Goal: Task Accomplishment & Management: Complete application form

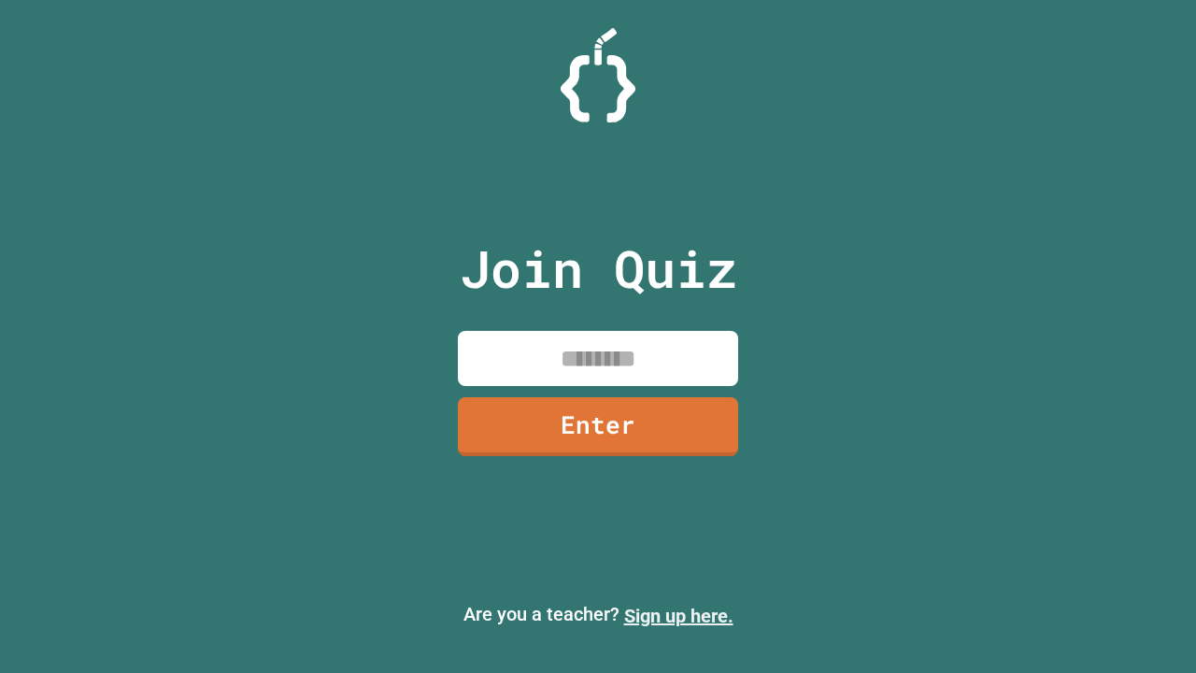
click at [679, 616] on link "Sign up here." at bounding box center [678, 616] width 109 height 22
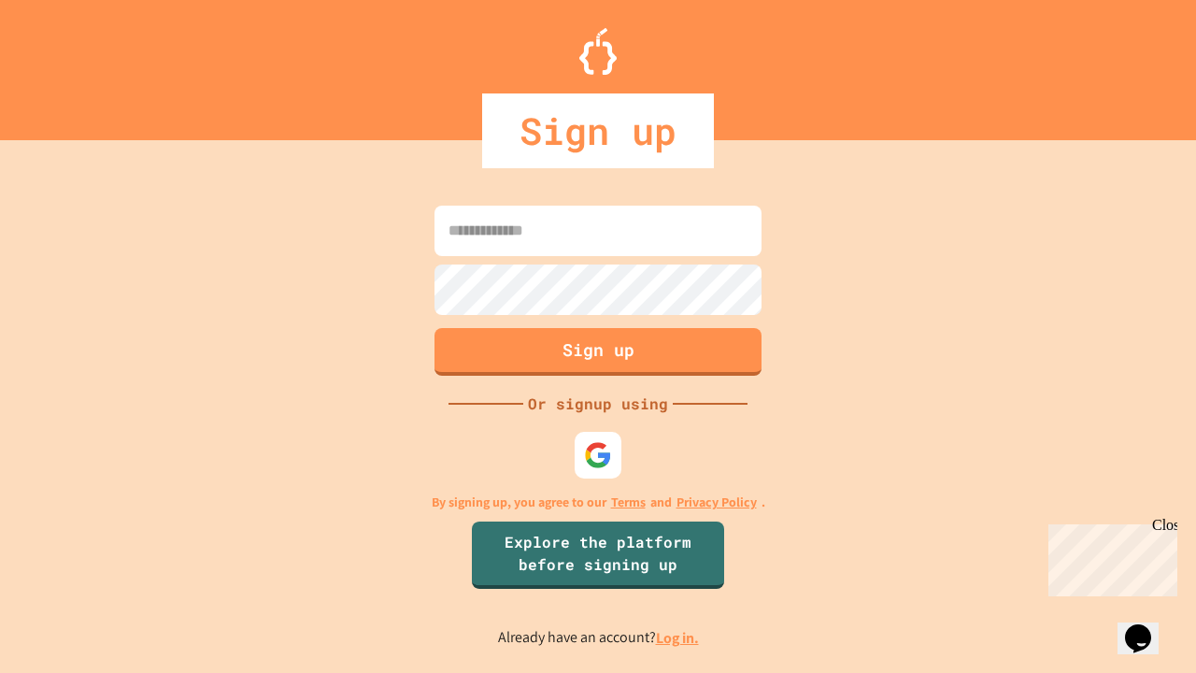
click at [679, 637] on link "Log in." at bounding box center [677, 638] width 43 height 20
